Goal: Task Accomplishment & Management: Manage account settings

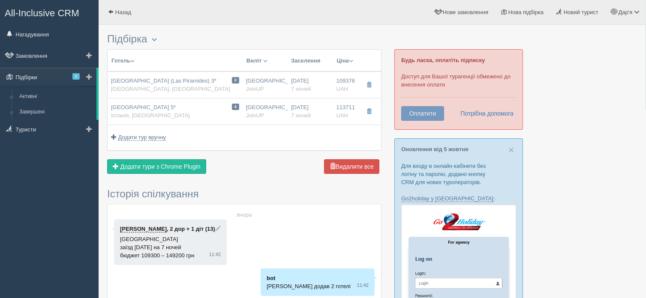
click at [33, 75] on link "Підбірки 2" at bounding box center [48, 77] width 96 height 19
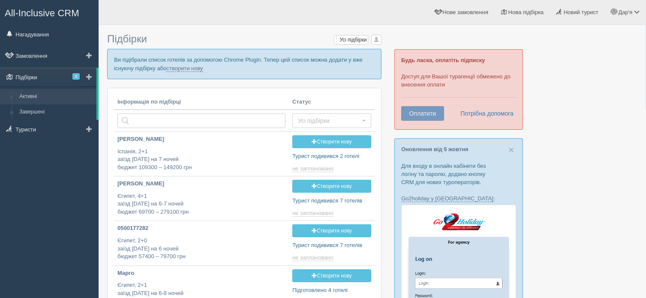
click at [77, 75] on span "2" at bounding box center [75, 76] width 7 height 6
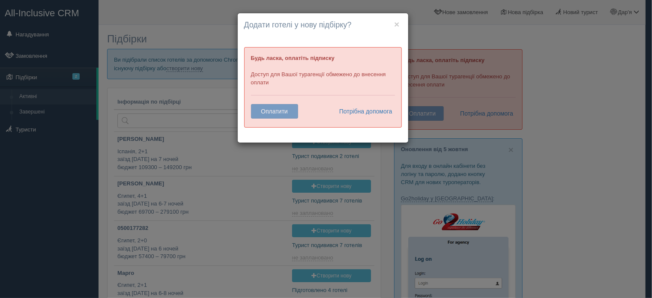
click at [394, 25] on h4 "Додати готелі у нову підбірку?" at bounding box center [323, 25] width 158 height 11
click at [396, 24] on button "×" at bounding box center [396, 24] width 5 height 9
